Goal: Task Accomplishment & Management: Complete application form

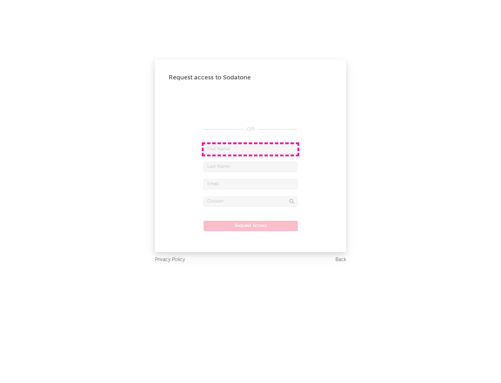
click at [251, 149] on input "text" at bounding box center [251, 149] width 94 height 10
type input "[PERSON_NAME]"
click at [251, 166] on input "text" at bounding box center [251, 167] width 94 height 10
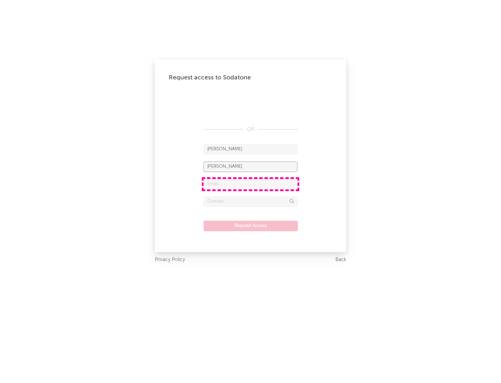
type input "[PERSON_NAME]"
click at [251, 184] on input "text" at bounding box center [251, 184] width 94 height 10
type input "[EMAIL_ADDRESS][DOMAIN_NAME]"
click at [251, 201] on input "text" at bounding box center [251, 201] width 94 height 10
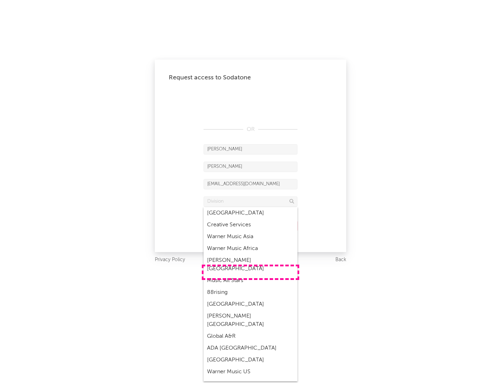
click at [251, 275] on div "Music All Stars" at bounding box center [251, 281] width 94 height 12
type input "Music All Stars"
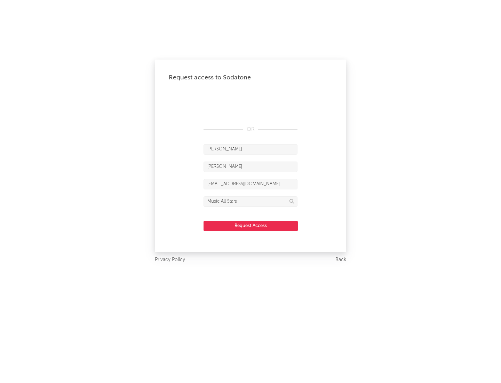
click at [251, 226] on button "Request Access" at bounding box center [251, 226] width 94 height 10
